Goal: Find contact information: Find contact information

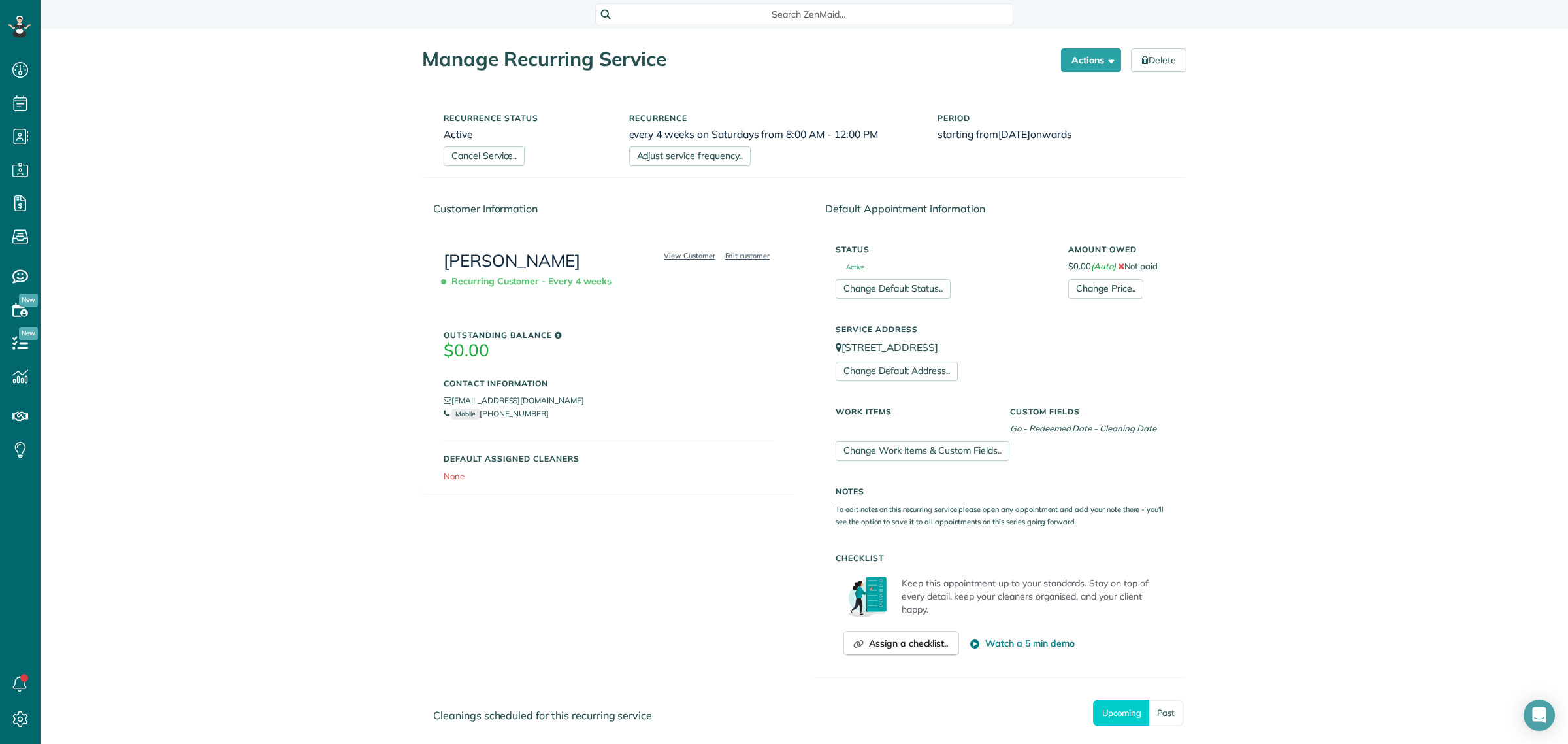
scroll to position [306, 0]
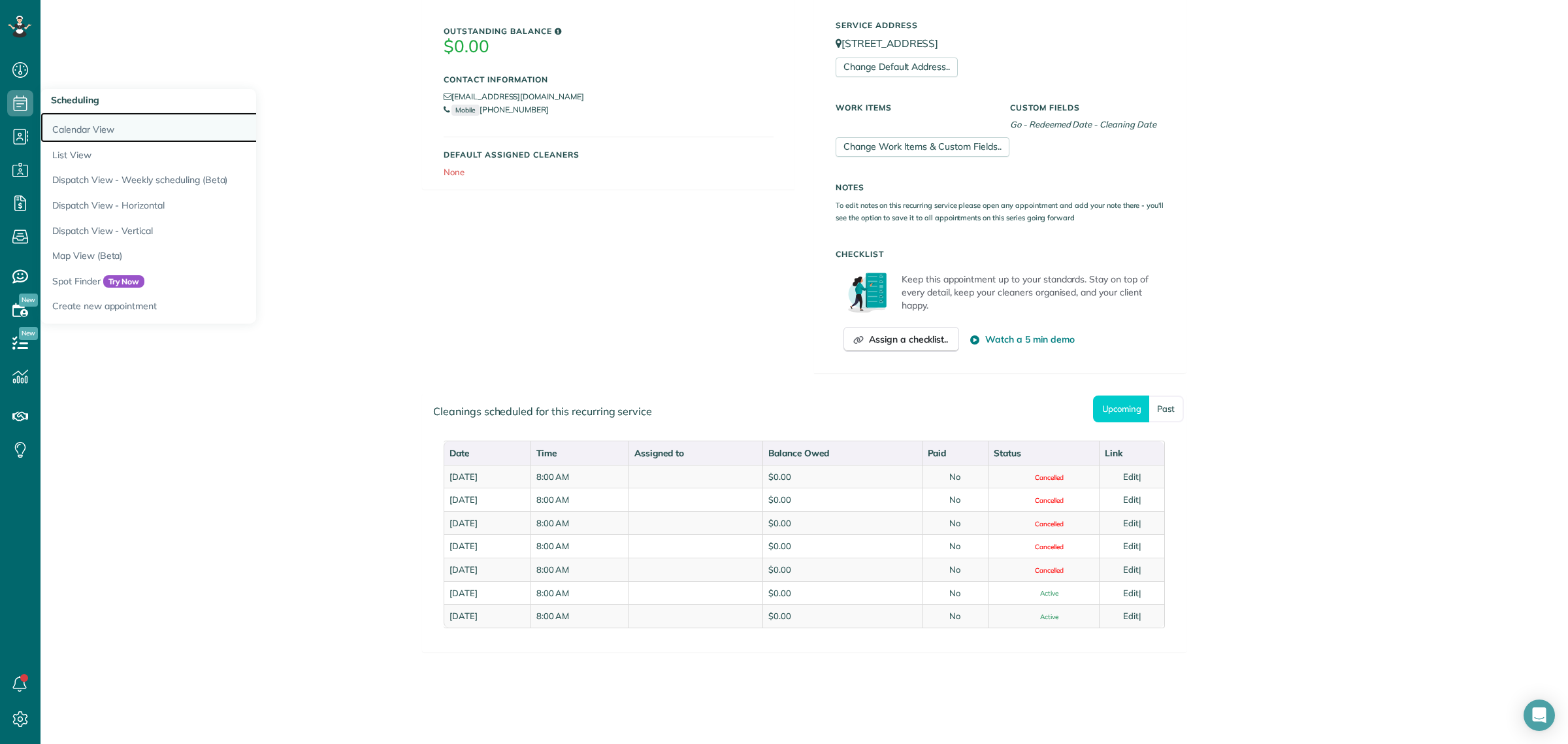
click at [92, 126] on link "Calendar View" at bounding box center [204, 127] width 327 height 30
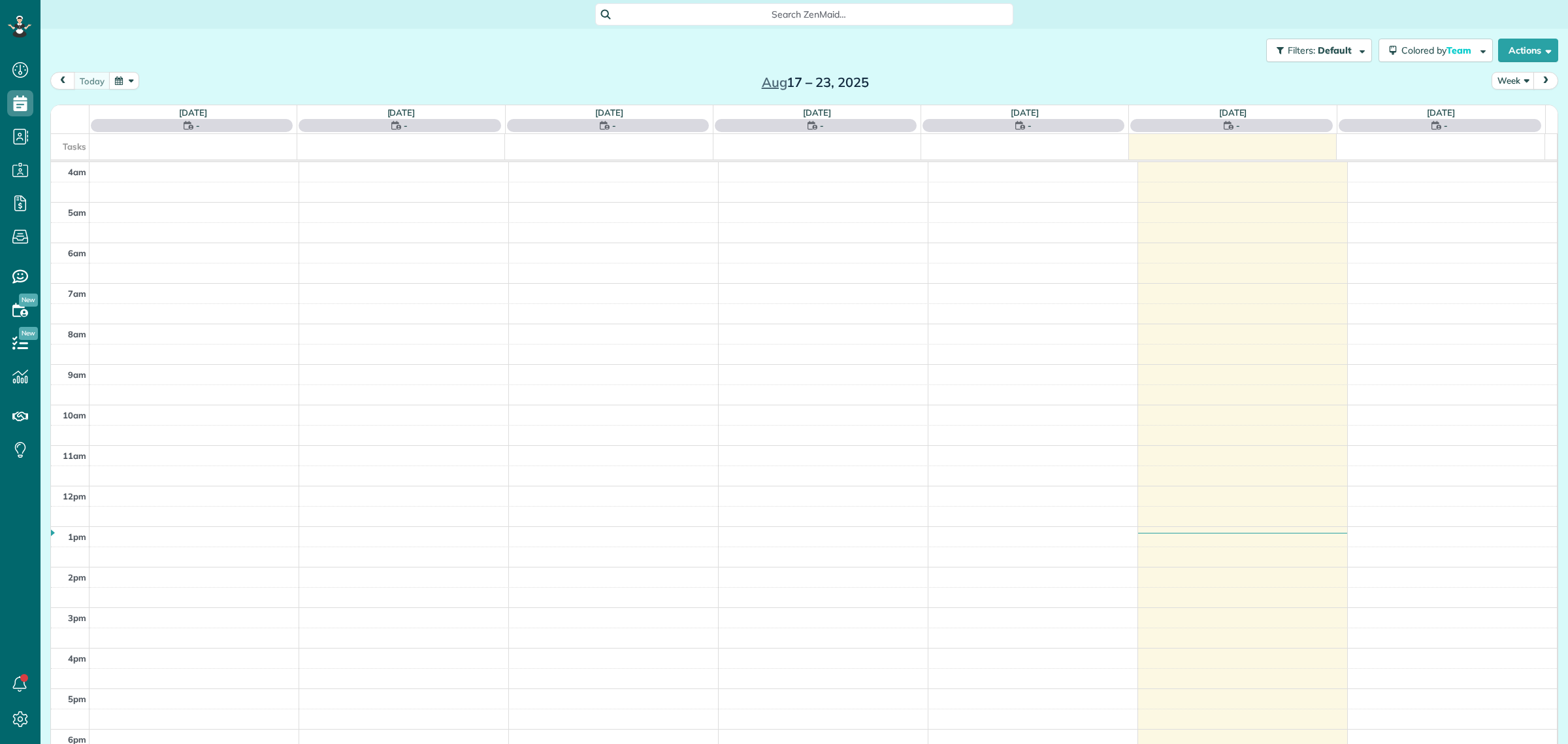
scroll to position [54, 0]
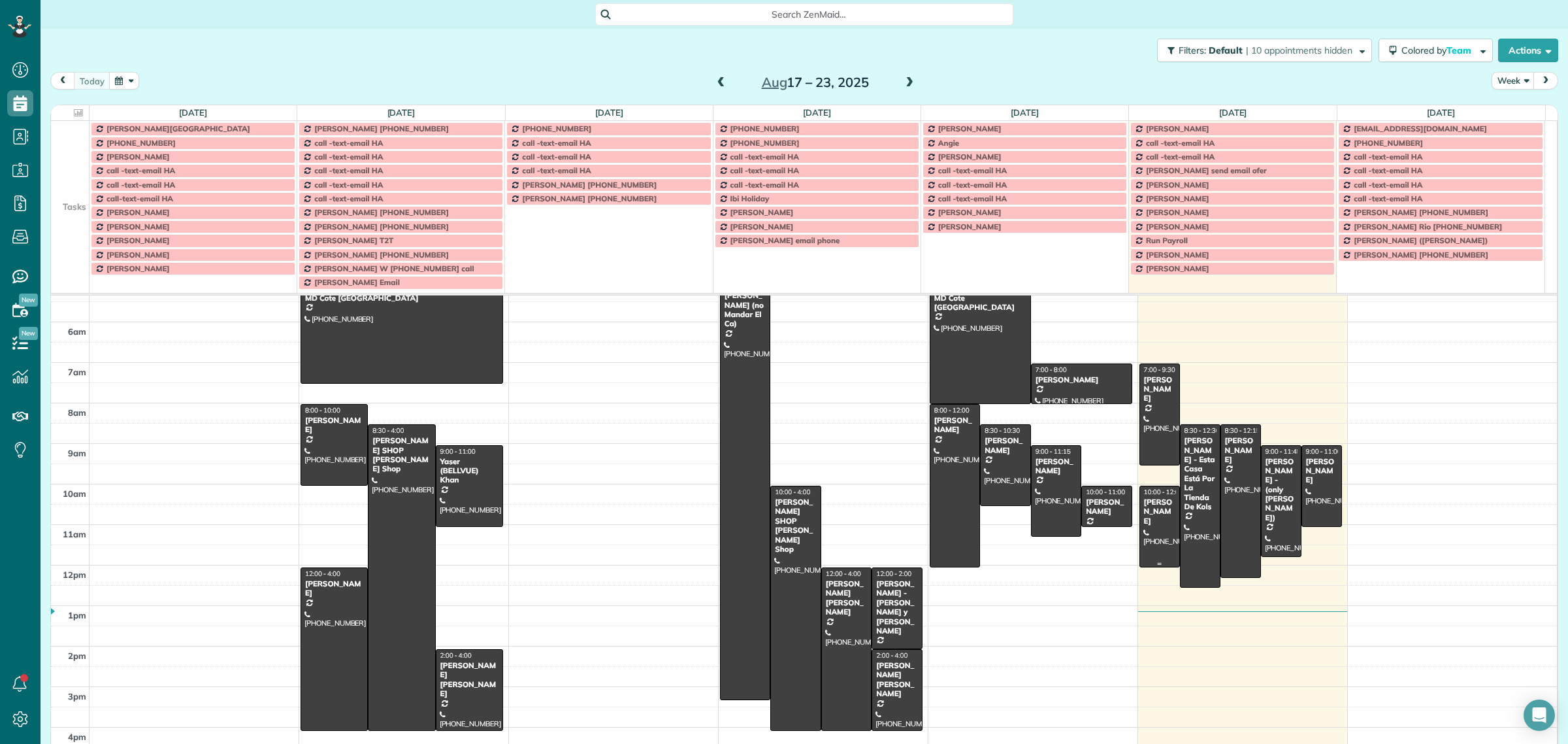
click at [1146, 524] on div "KEEONA HARRIS" at bounding box center [1160, 511] width 33 height 28
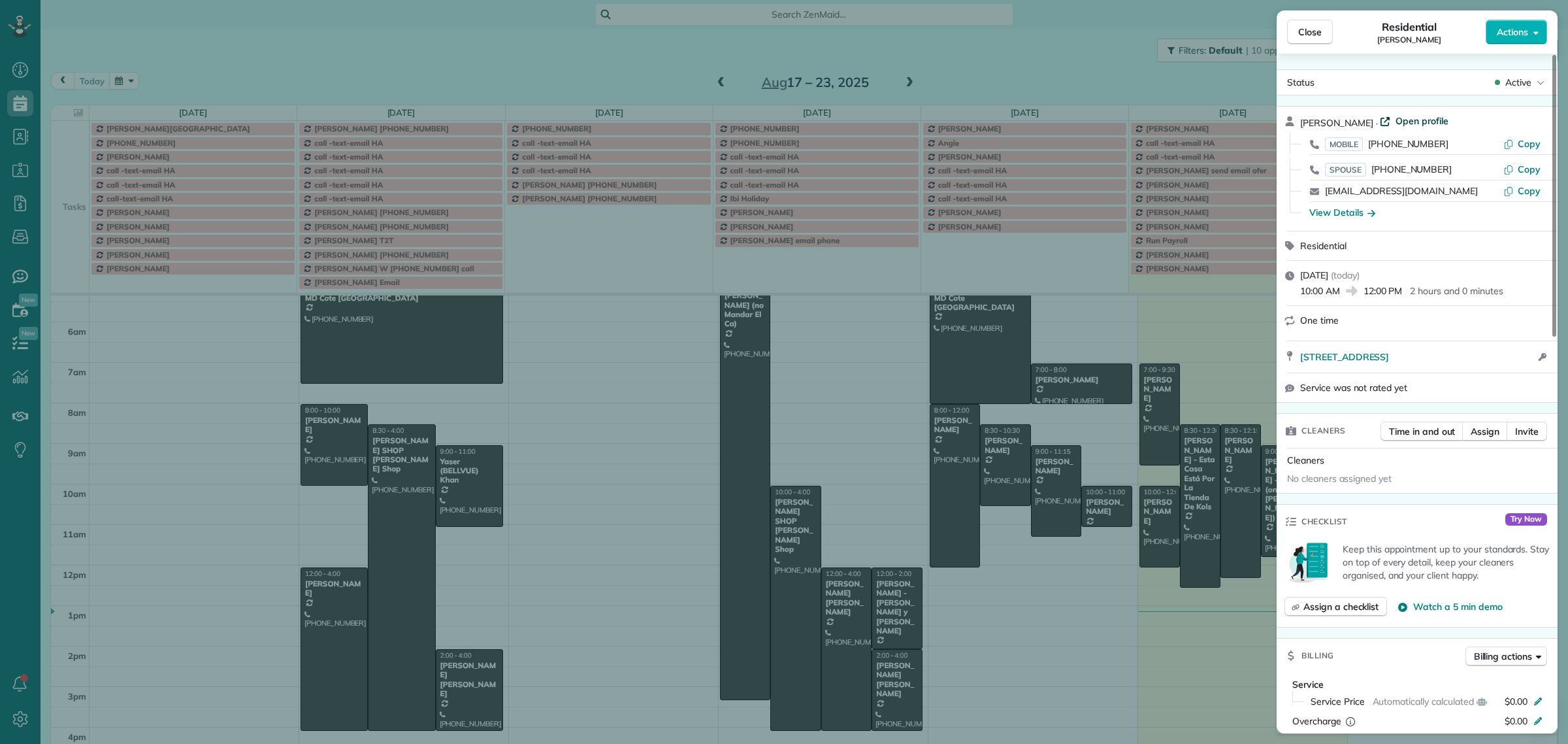
click at [1428, 120] on span "Open profile" at bounding box center [1422, 121] width 53 height 13
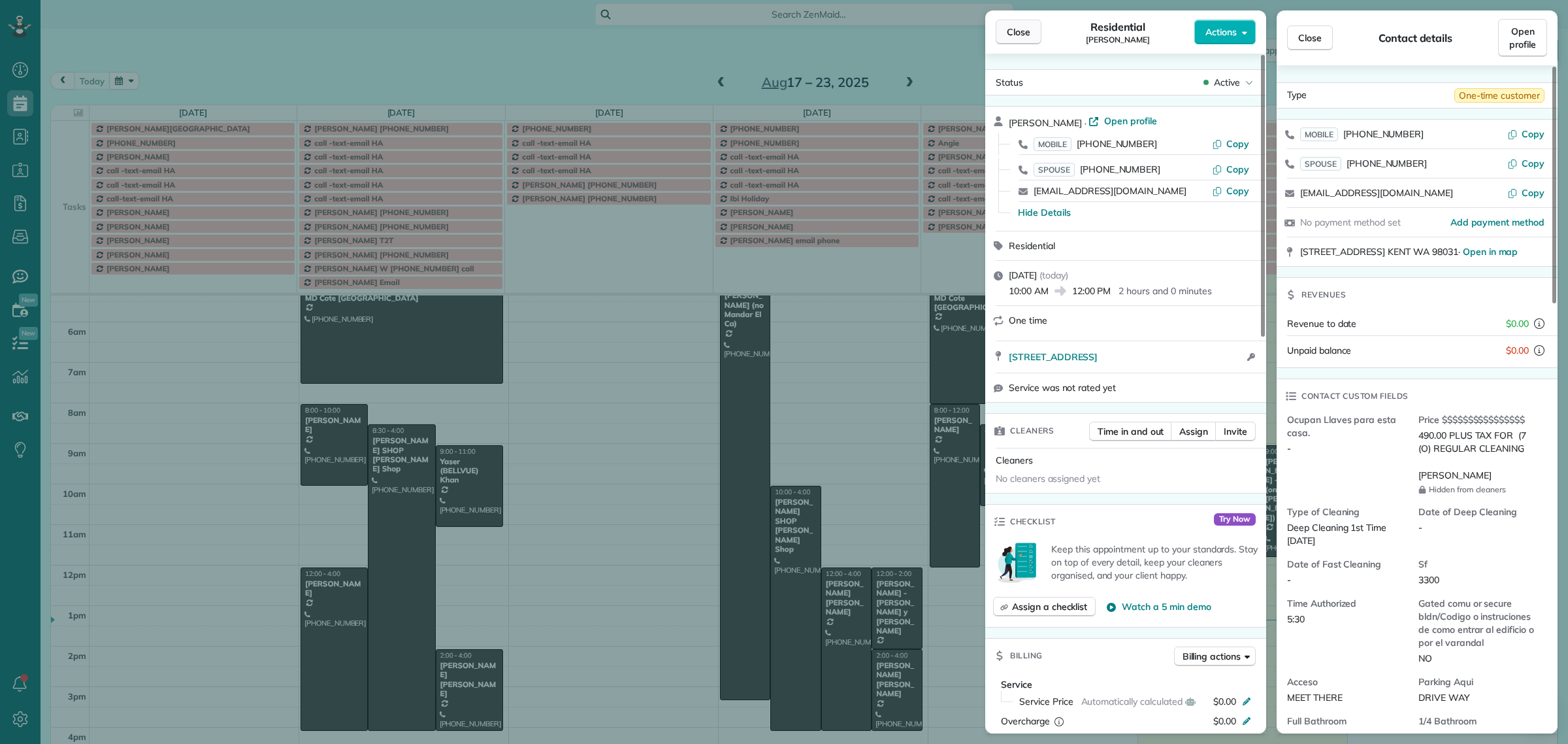
click at [1023, 38] on span "Close" at bounding box center [1018, 32] width 23 height 13
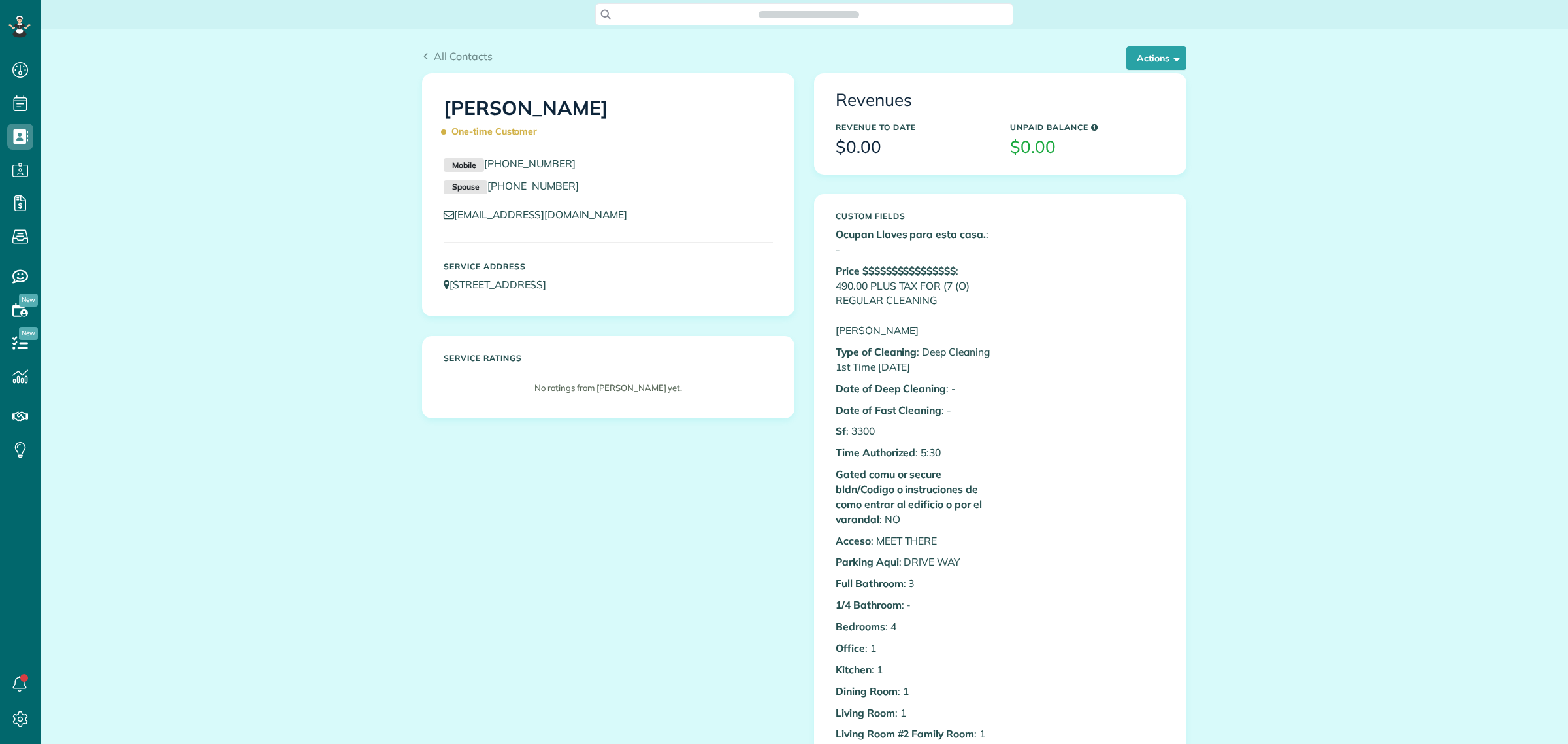
scroll to position [5, 5]
click at [945, 64] on div "All Contacts Actions Edit Add Appointment Recent Activity Send Email Show Past …" at bounding box center [804, 61] width 765 height 25
